Goal: Task Accomplishment & Management: Manage account settings

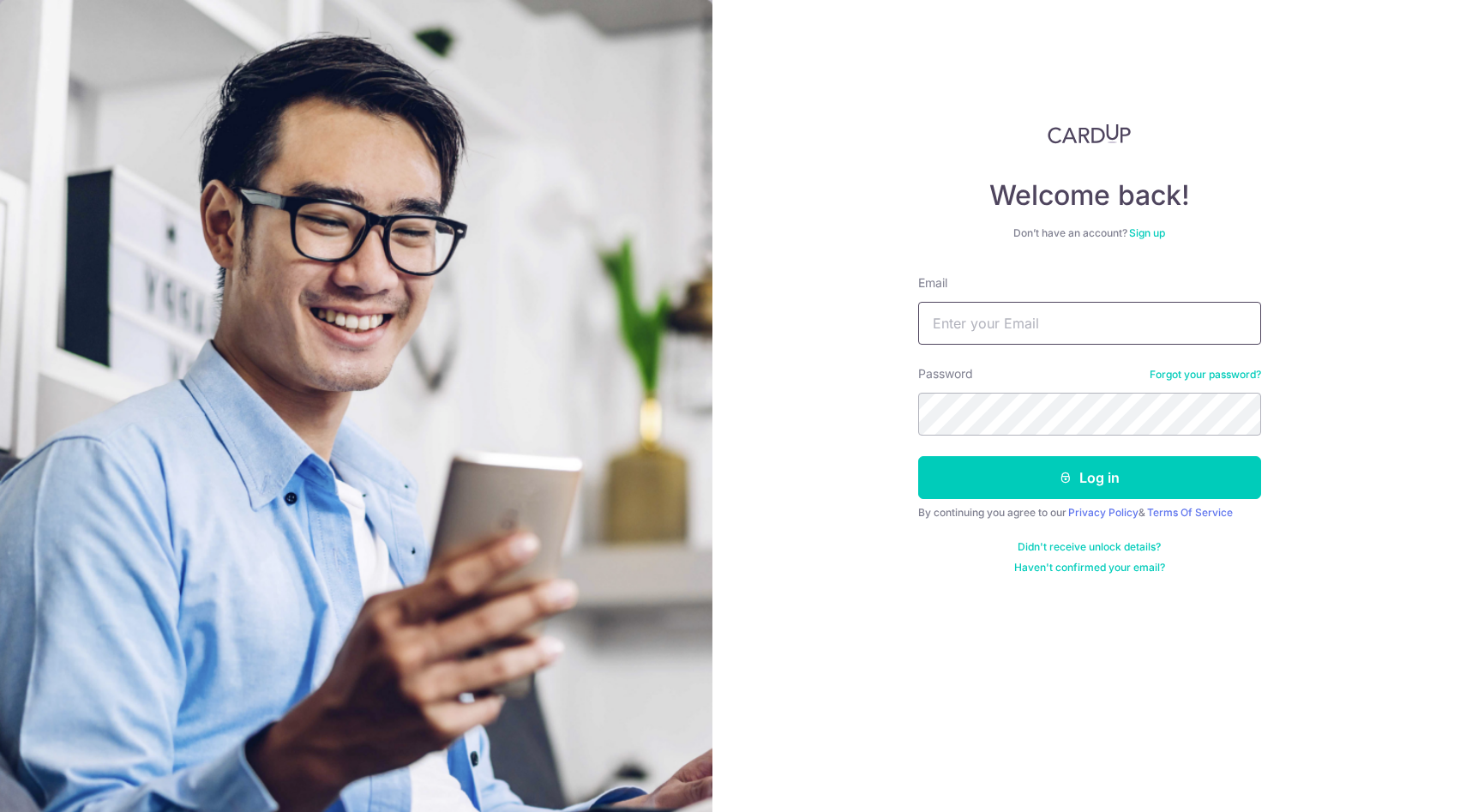
click at [1019, 306] on input "Email" at bounding box center [1090, 323] width 343 height 43
type input "[EMAIL_ADDRESS][DOMAIN_NAME]"
click at [919, 456] on button "Log in" at bounding box center [1090, 477] width 343 height 43
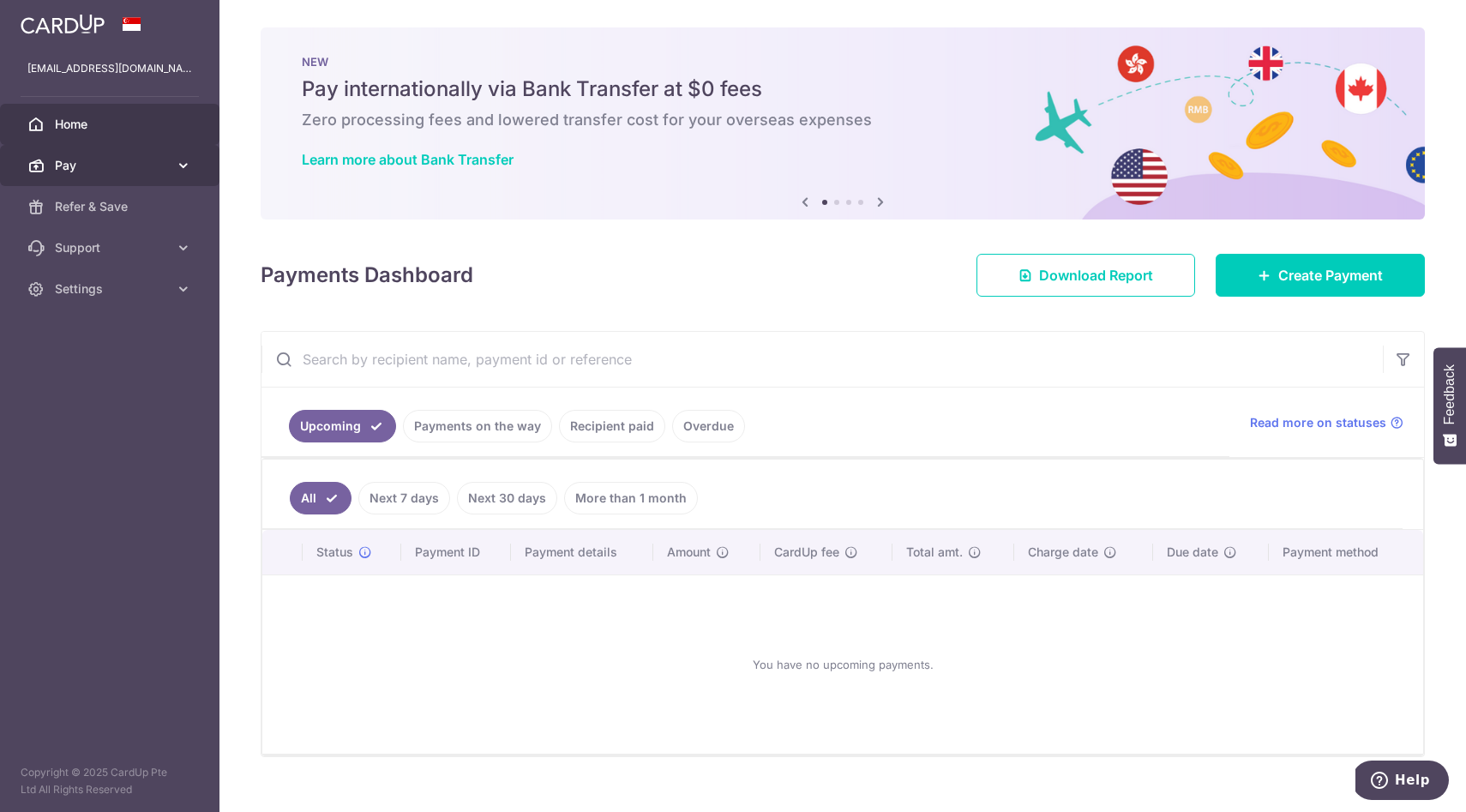
click at [179, 170] on icon at bounding box center [184, 166] width 17 height 17
click at [179, 169] on icon at bounding box center [184, 166] width 17 height 17
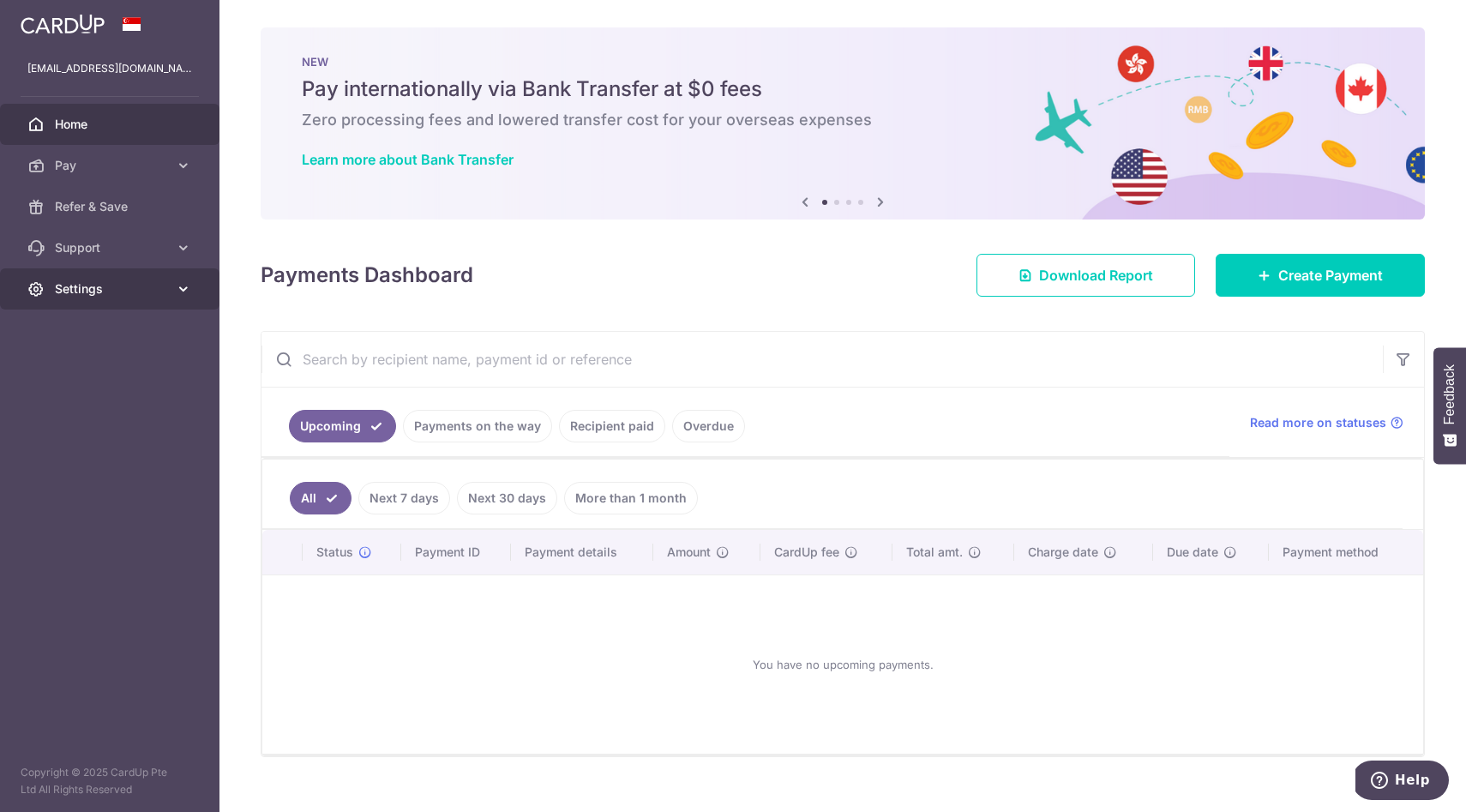
click at [185, 301] on link "Settings" at bounding box center [109, 288] width 219 height 41
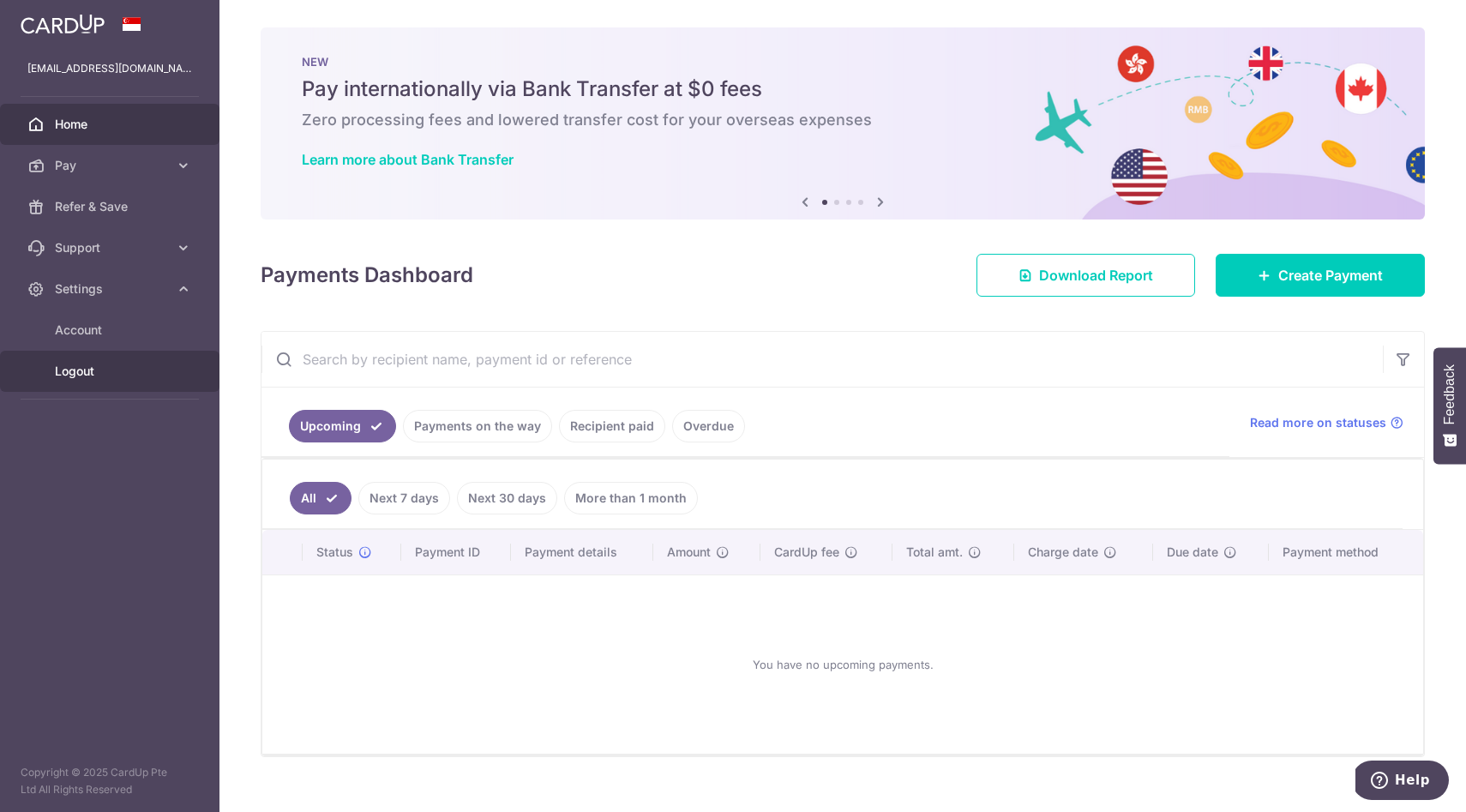
click at [86, 374] on span "Logout" at bounding box center [111, 371] width 113 height 17
